Goal: Find specific page/section: Find specific page/section

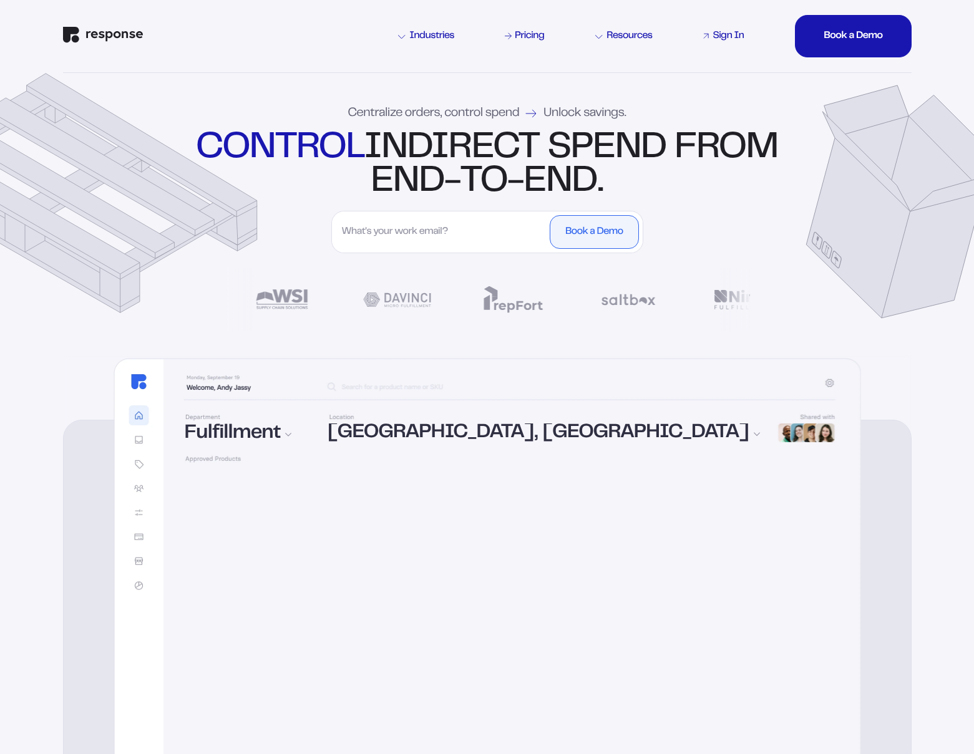
click at [724, 36] on div "Sign In" at bounding box center [728, 36] width 31 height 10
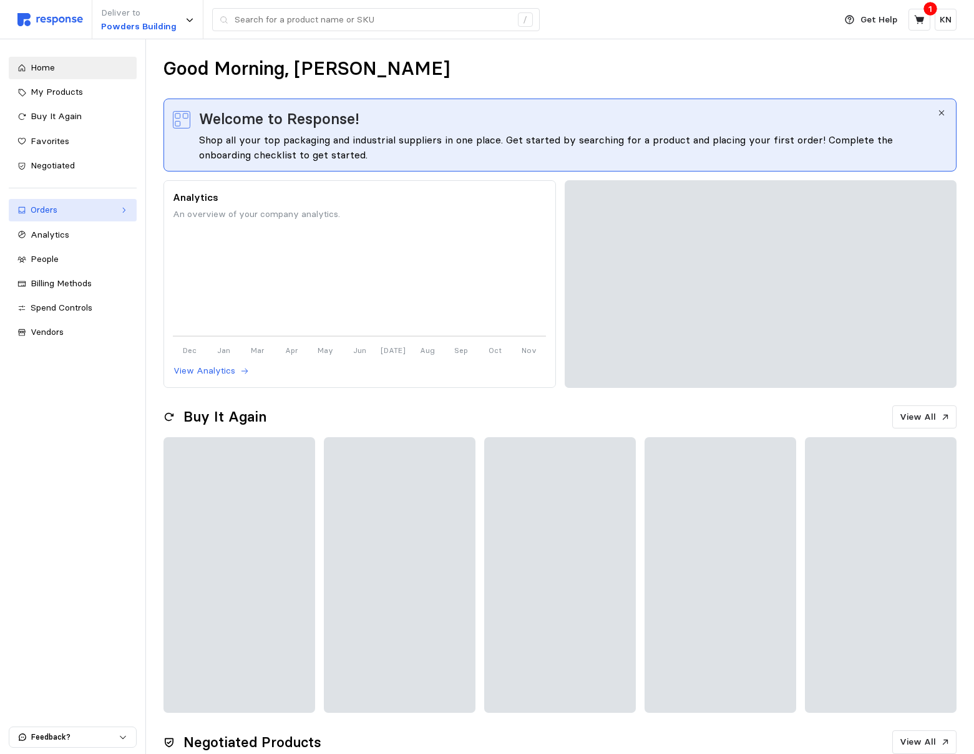
click at [82, 210] on div "Orders" at bounding box center [73, 210] width 84 height 14
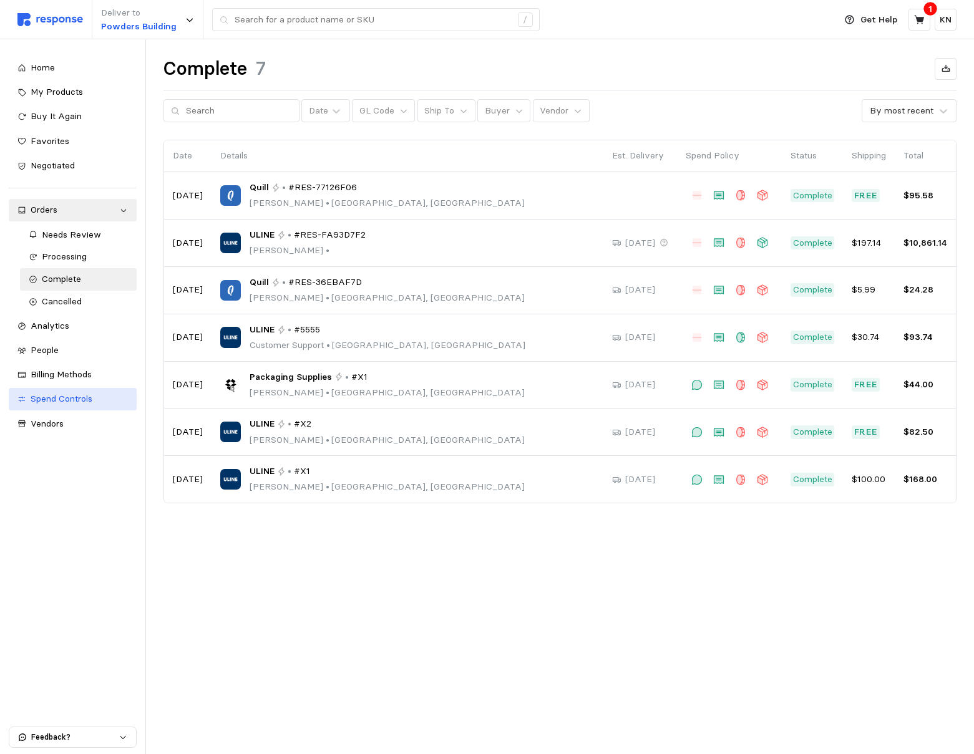
click at [71, 396] on span "Spend Controls" at bounding box center [62, 398] width 62 height 11
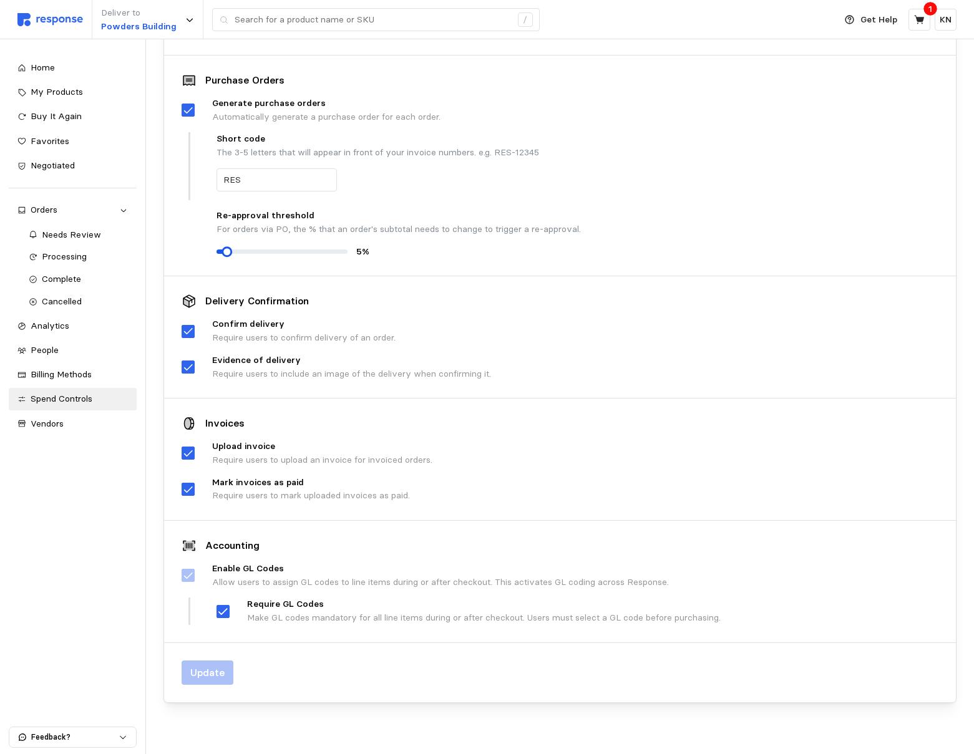
scroll to position [223, 0]
click at [74, 234] on span "Needs Review" at bounding box center [71, 234] width 59 height 11
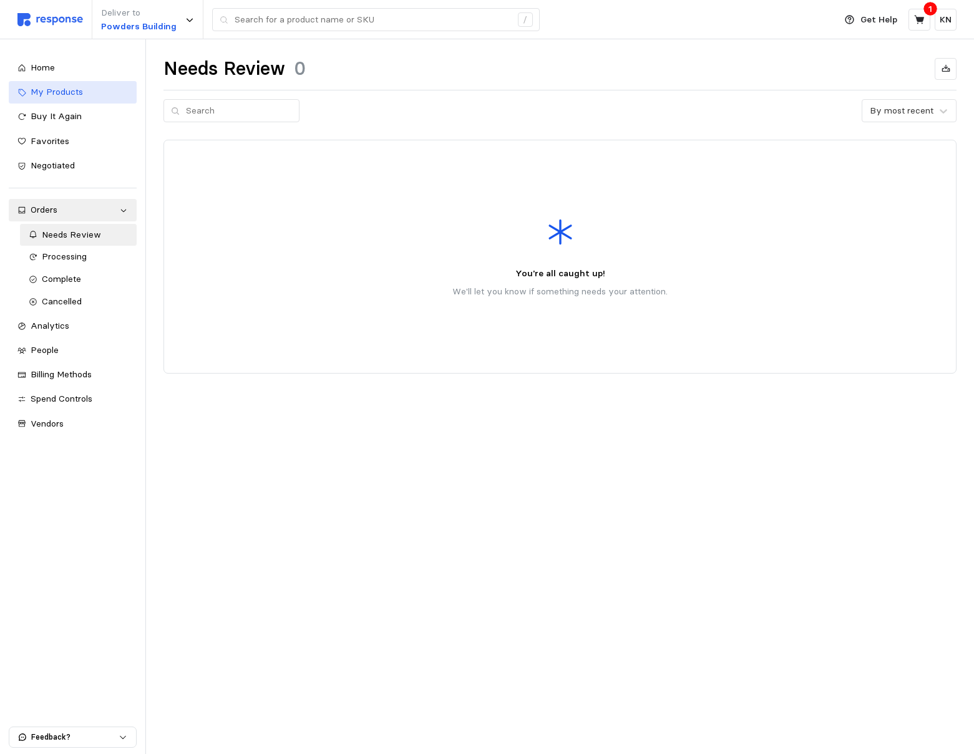
click at [84, 102] on link "My Products" at bounding box center [73, 92] width 128 height 22
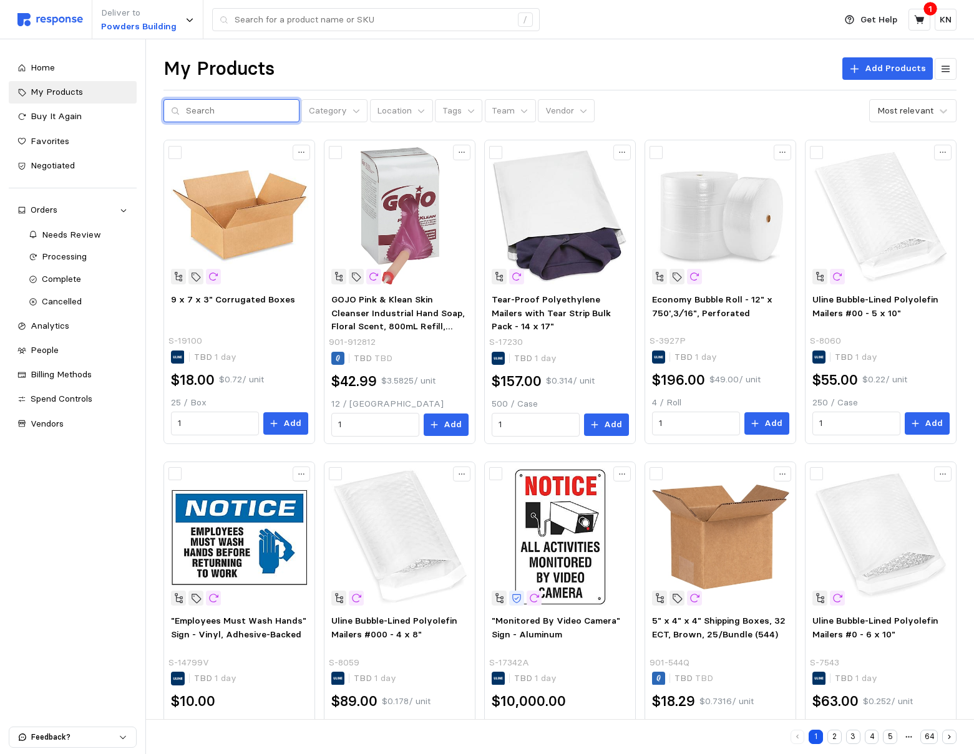
click at [228, 111] on input "text" at bounding box center [239, 111] width 106 height 22
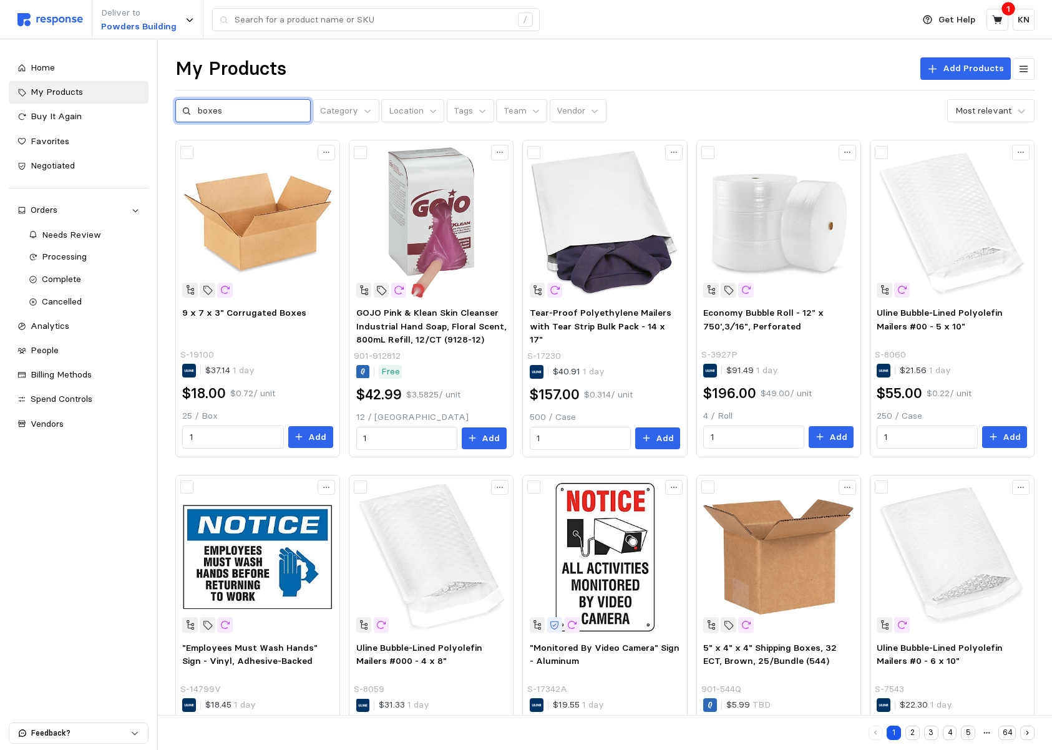
type input "boxes"
click at [648, 96] on div "My Products Add Products boxes Category Location Tags Team Vendor Most relevant" at bounding box center [604, 90] width 859 height 66
click at [263, 110] on input "boxes" at bounding box center [251, 111] width 106 height 22
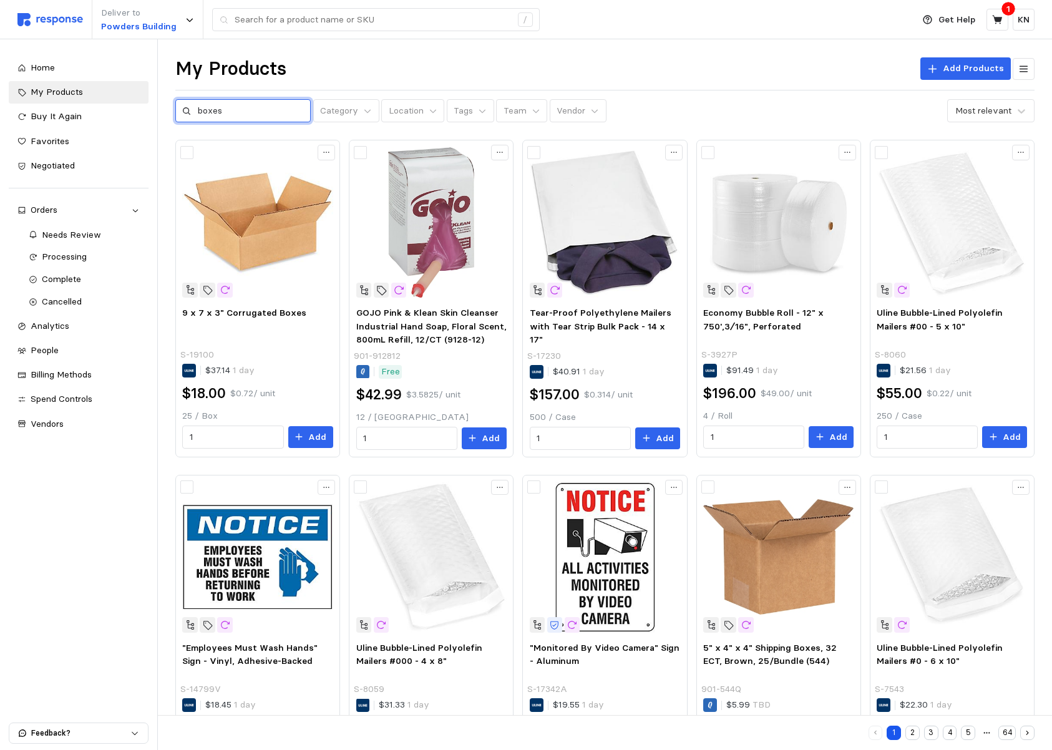
click at [263, 110] on input "boxes" at bounding box center [251, 111] width 106 height 22
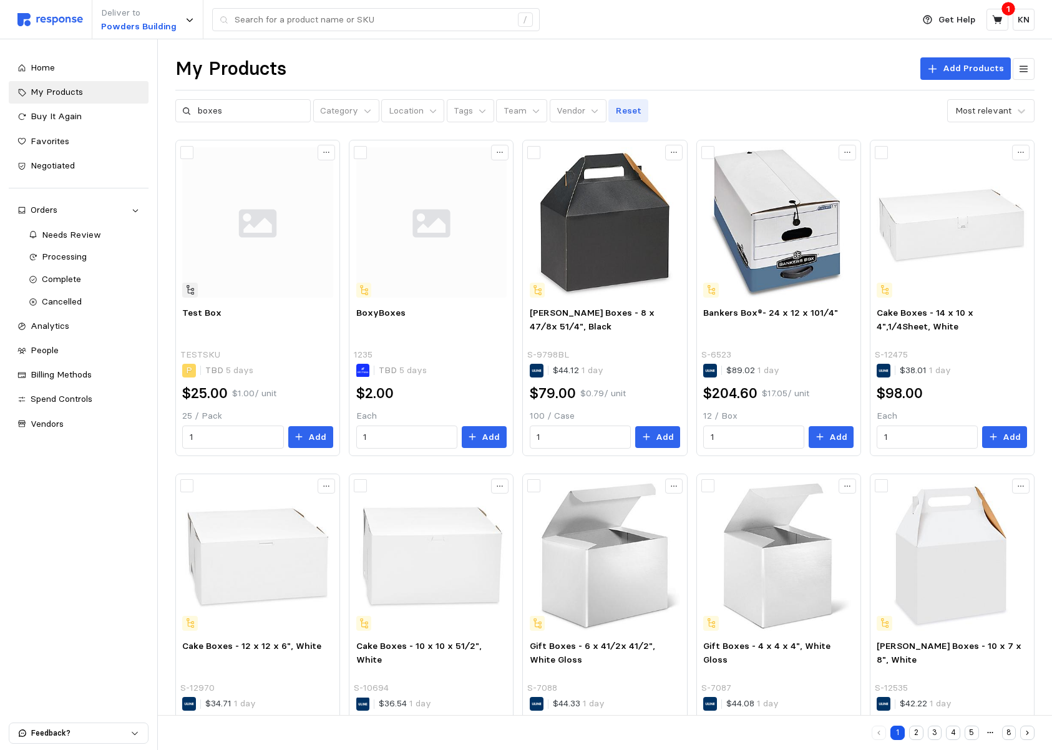
click at [616, 110] on p "Reset" at bounding box center [629, 111] width 26 height 14
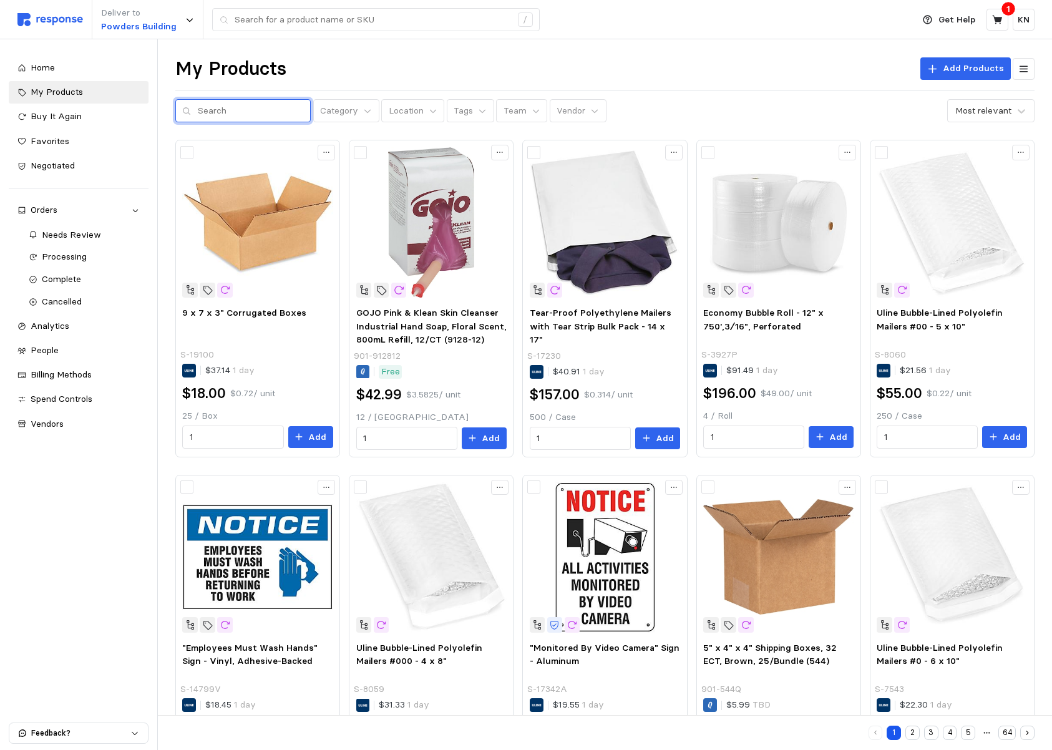
click at [264, 108] on input "text" at bounding box center [251, 111] width 106 height 22
type input "t"
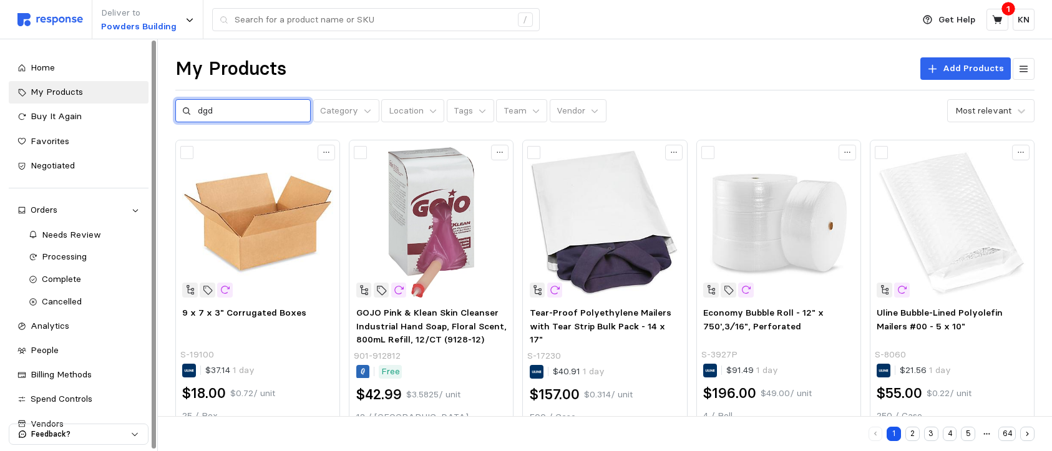
click at [243, 110] on input "dgd" at bounding box center [251, 111] width 106 height 22
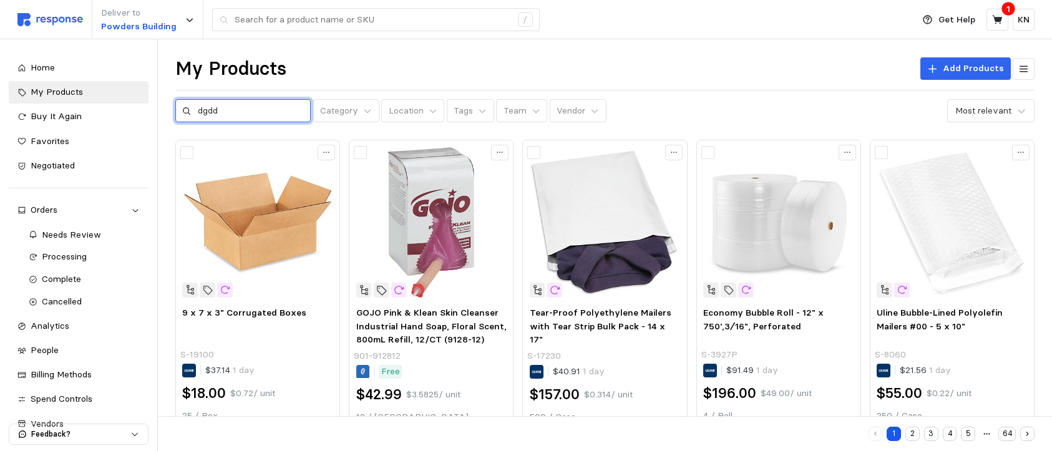
type input "dgd"
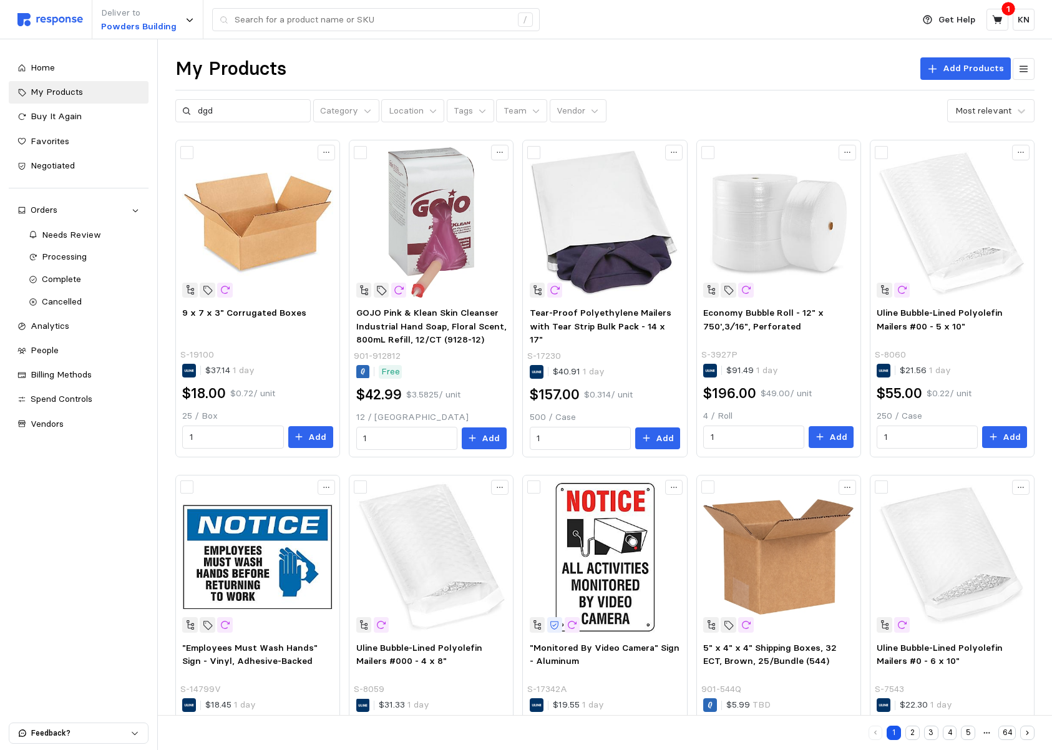
click at [224, 124] on div "My Products Add Products dgd Category Location Tags Team Vendor Most relevant 9…" at bounding box center [605, 607] width 894 height 1137
click at [227, 117] on input "dgd" at bounding box center [251, 111] width 106 height 22
click at [228, 116] on input "dgd" at bounding box center [251, 111] width 106 height 22
